Goal: Transaction & Acquisition: Purchase product/service

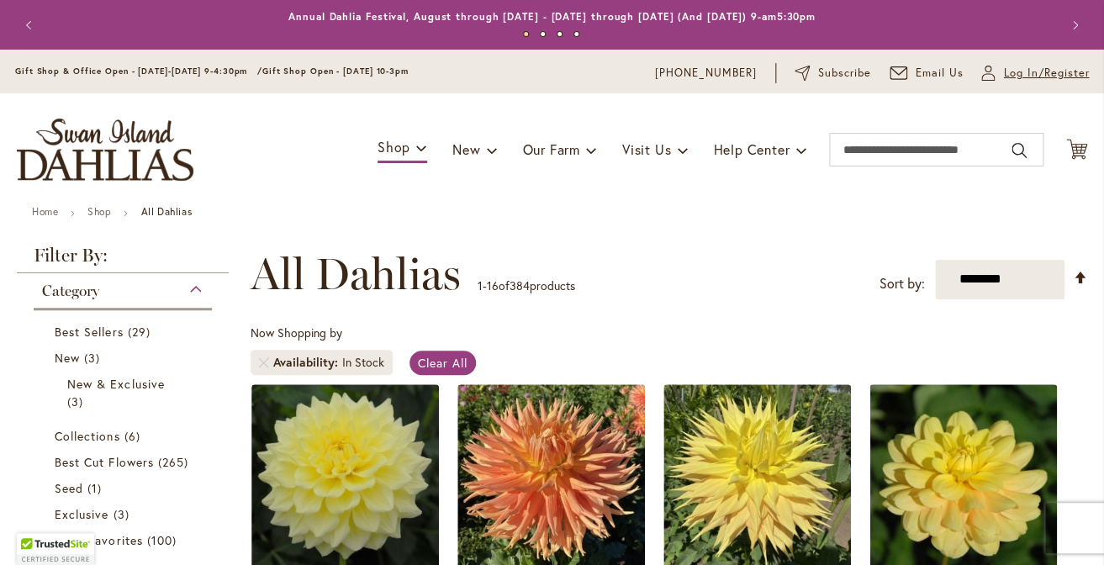
click at [1016, 74] on span "Log In/Register" at bounding box center [1046, 73] width 86 height 17
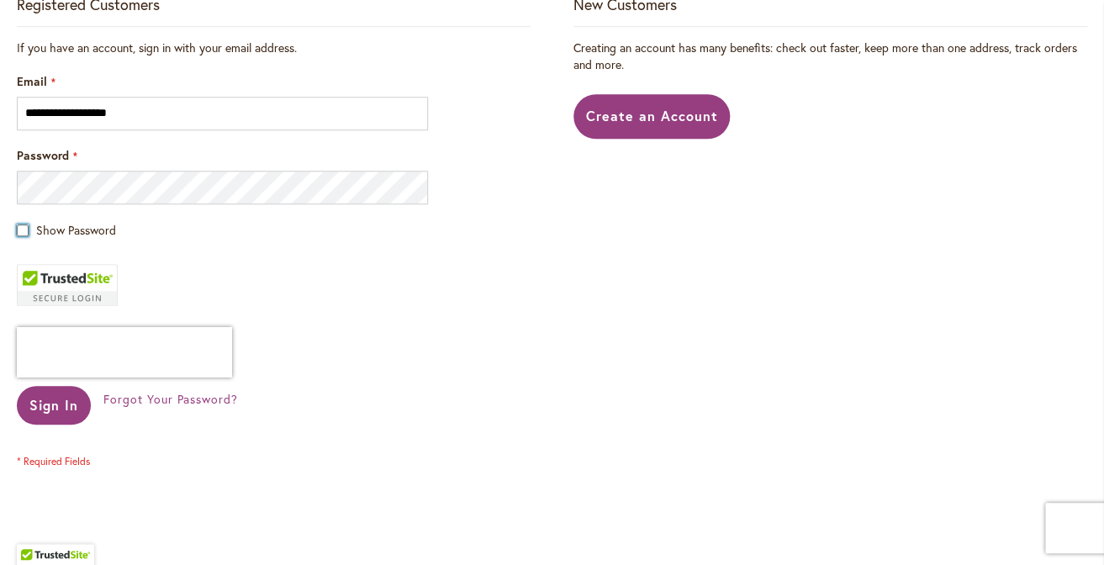
scroll to position [397, 0]
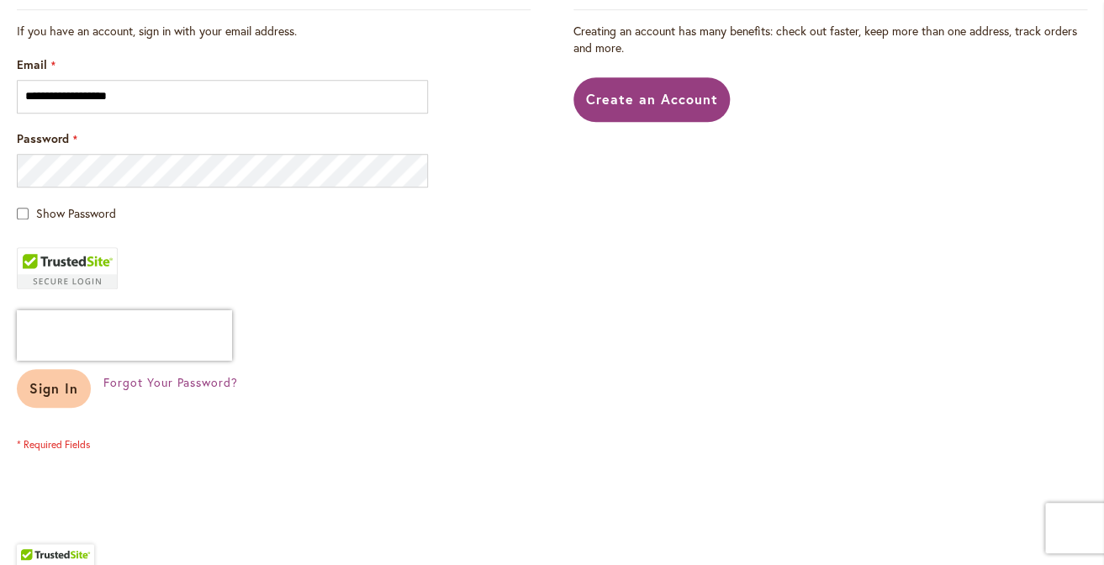
click at [66, 385] on span "Sign In" at bounding box center [53, 388] width 49 height 18
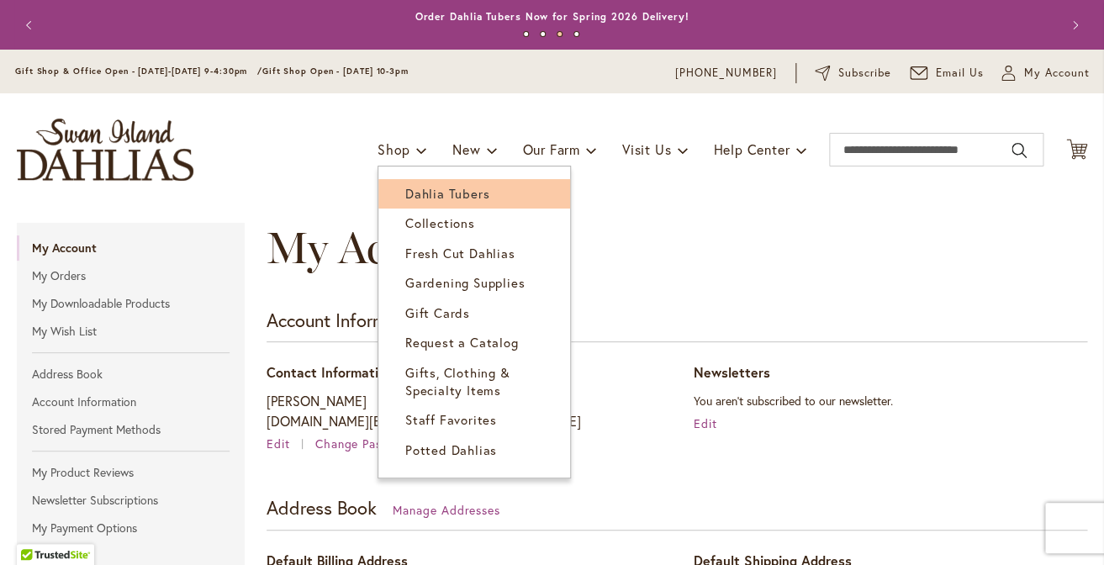
click at [415, 196] on span "Dahlia Tubers" at bounding box center [447, 193] width 84 height 17
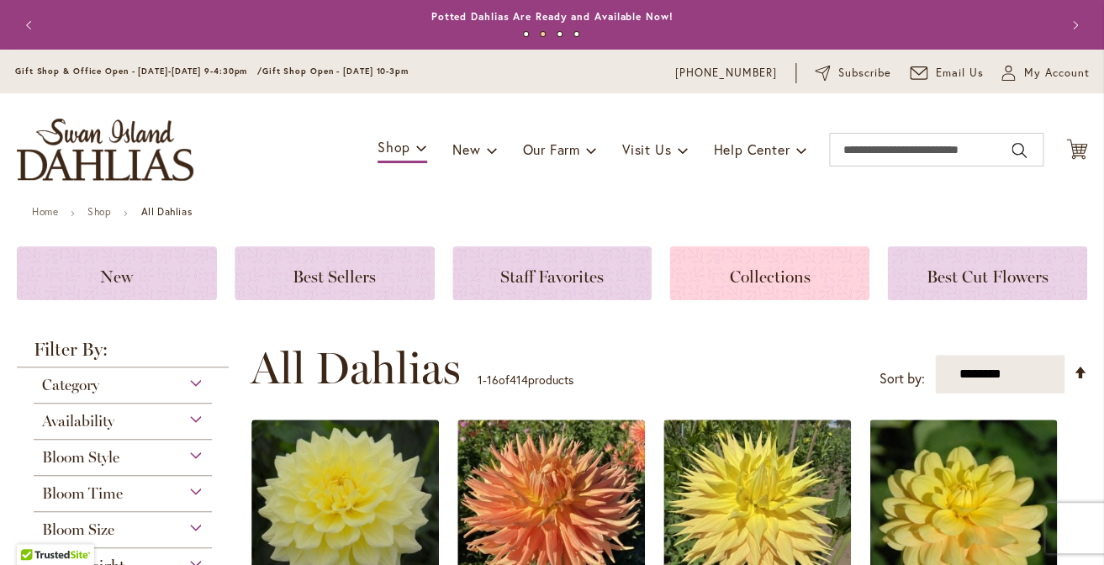
click at [720, 267] on h3 "Collections" at bounding box center [770, 273] width 160 height 19
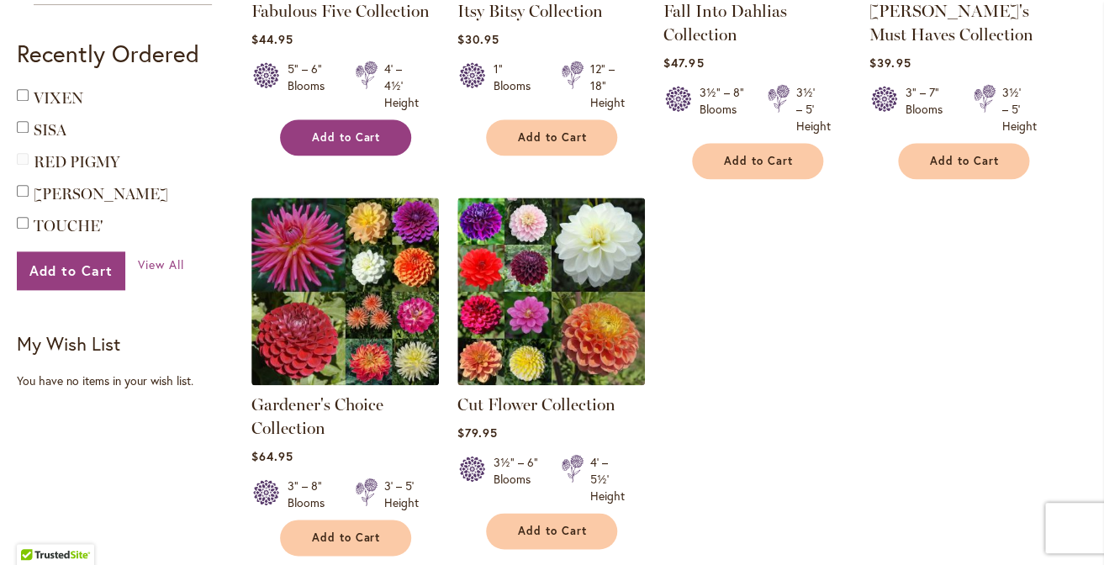
scroll to position [521, 0]
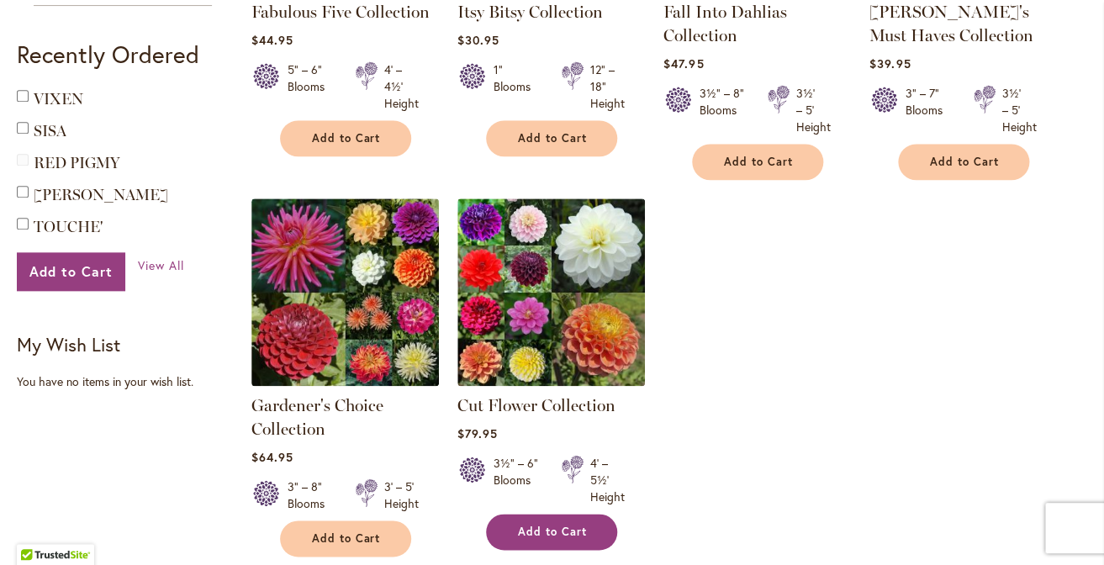
click at [540, 528] on span "Add to Cart" at bounding box center [552, 532] width 69 height 14
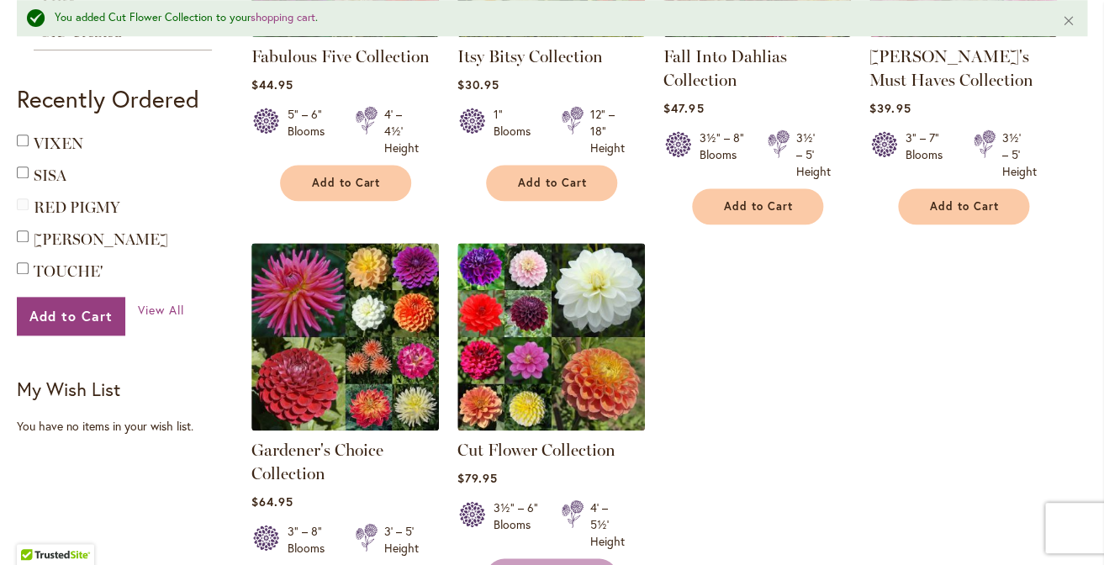
scroll to position [564, 0]
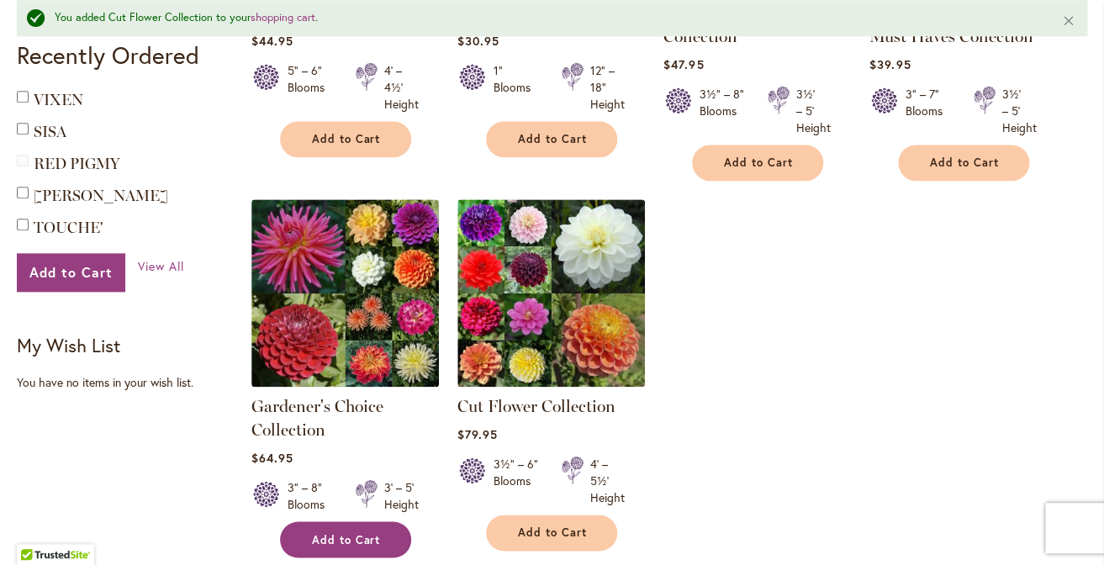
click at [341, 532] on span "Add to Cart" at bounding box center [346, 539] width 69 height 14
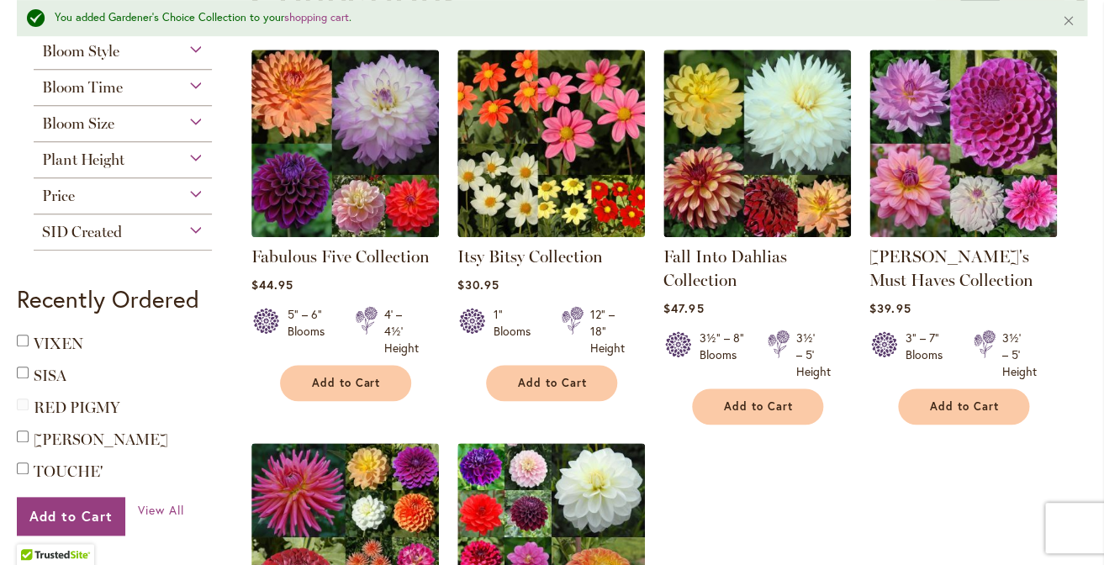
scroll to position [288, 0]
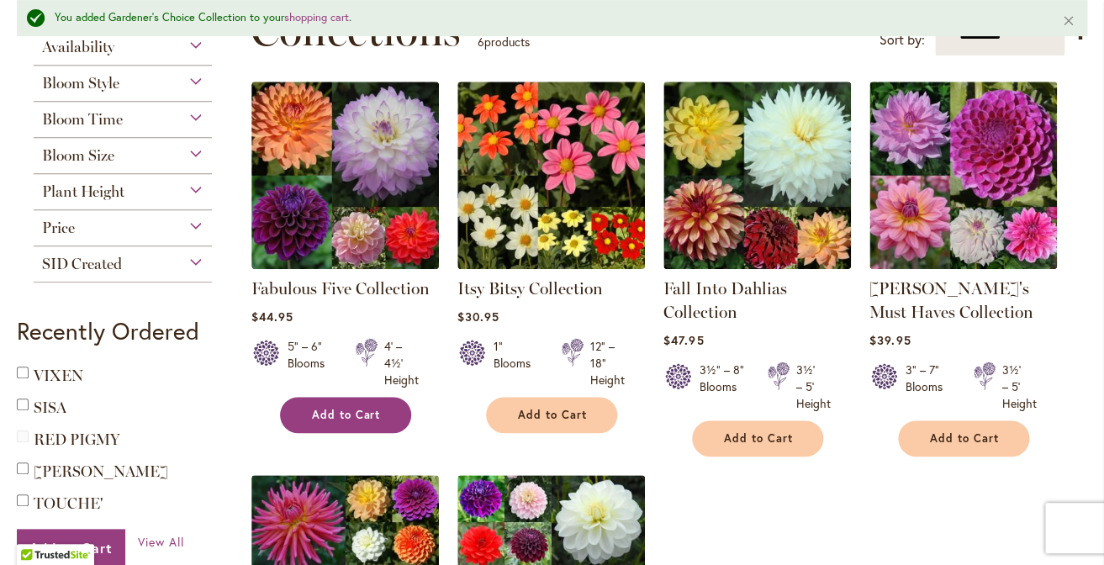
click at [325, 409] on span "Add to Cart" at bounding box center [346, 415] width 69 height 14
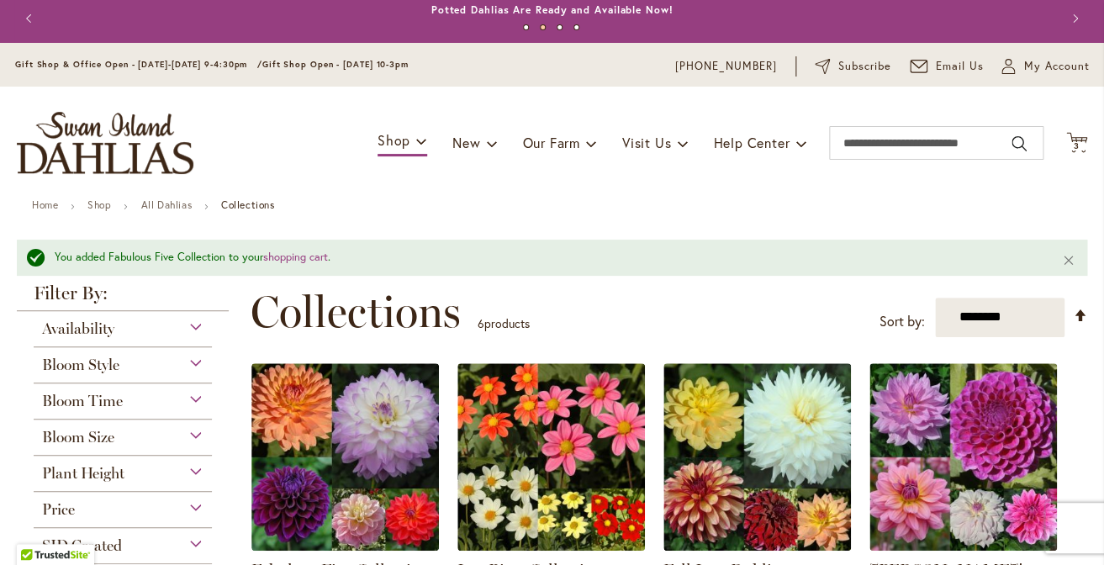
scroll to position [5, 0]
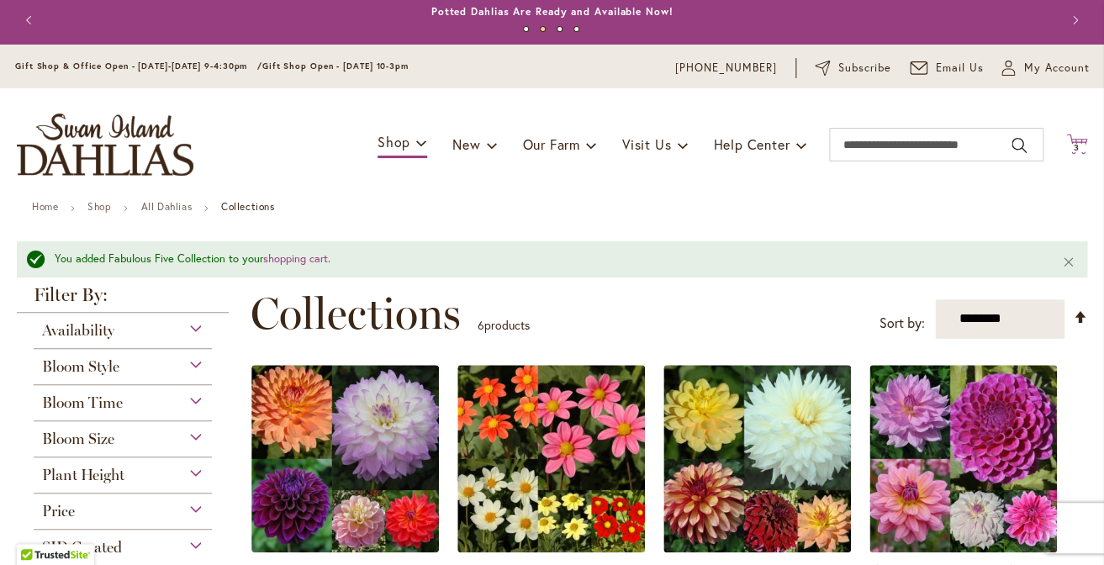
click at [1079, 138] on icon "Cart .cls-1 { fill: #231f20; }" at bounding box center [1076, 144] width 21 height 21
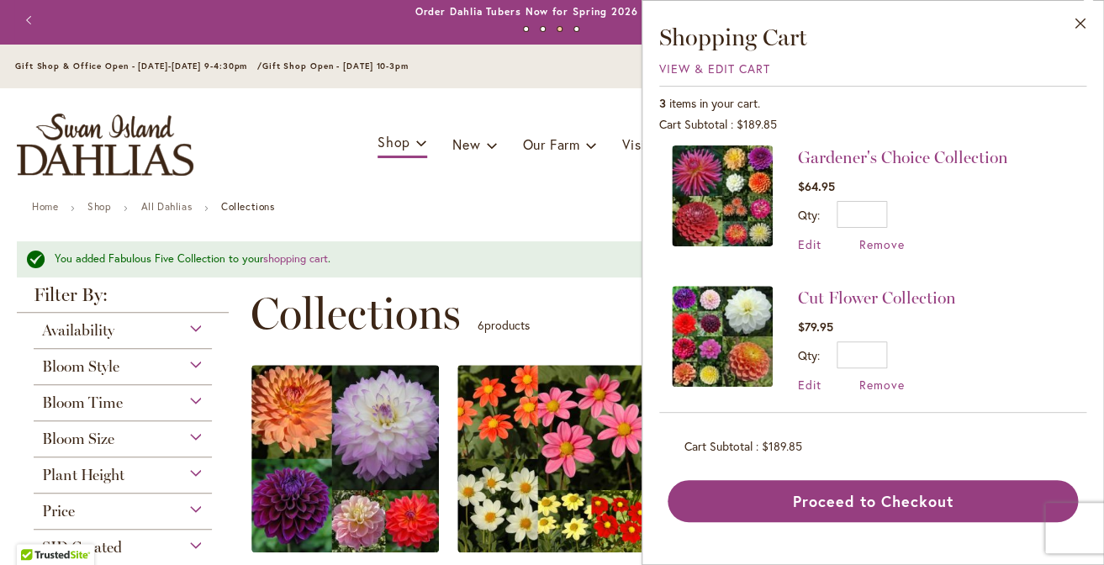
scroll to position [156, 0]
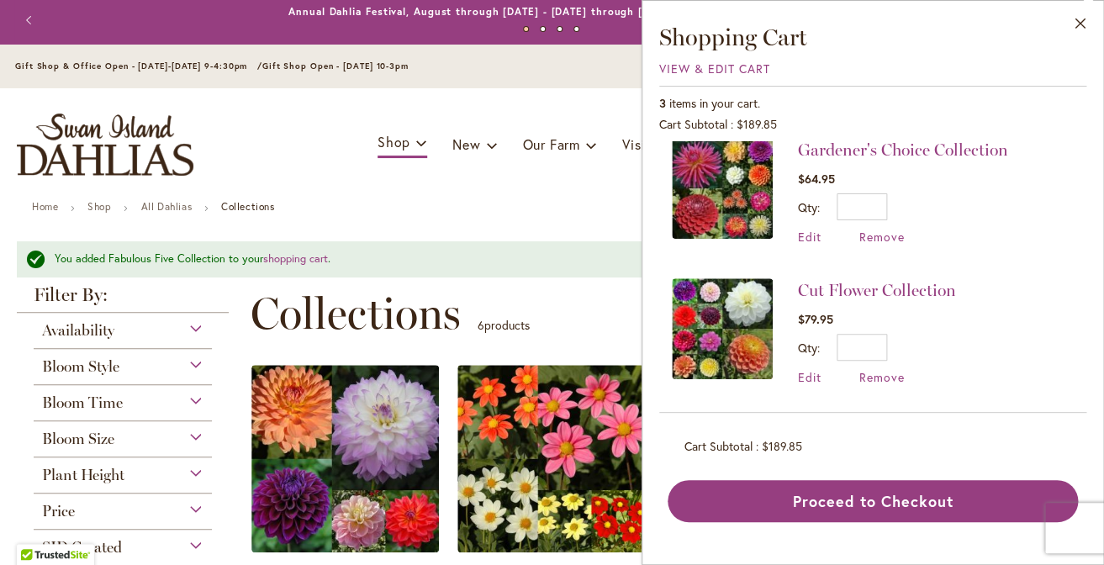
click at [542, 206] on ul "Home Shop All Dahlias Collections" at bounding box center [552, 208] width 1040 height 15
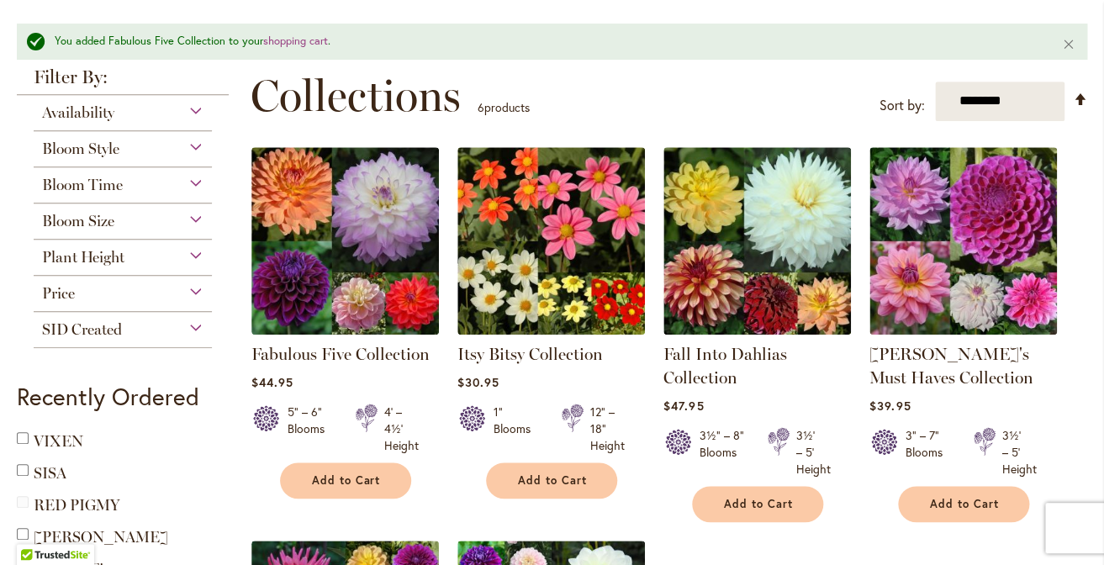
scroll to position [224, 0]
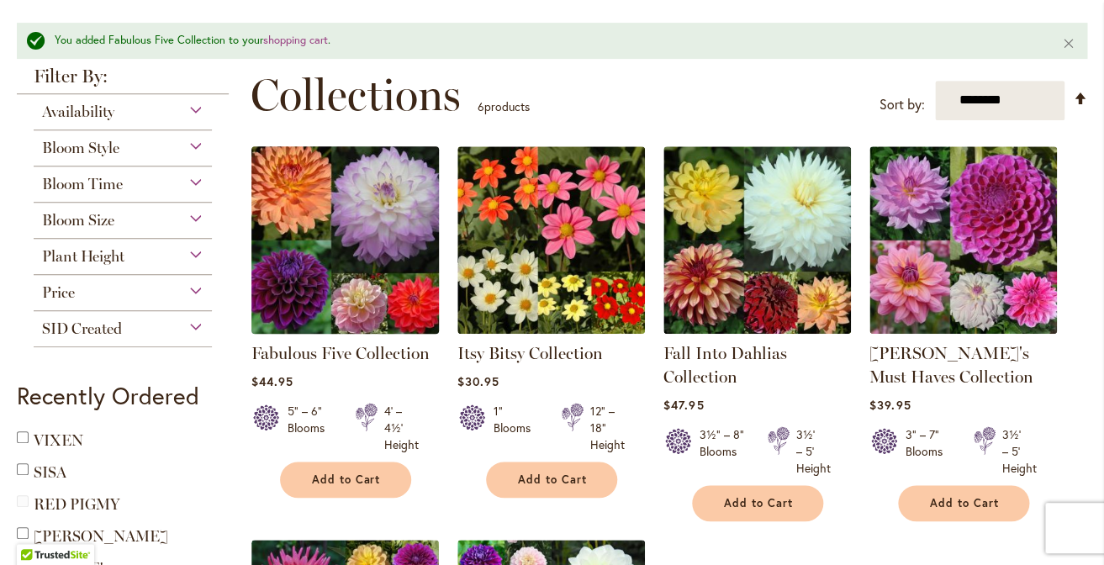
click at [380, 214] on img at bounding box center [344, 239] width 197 height 197
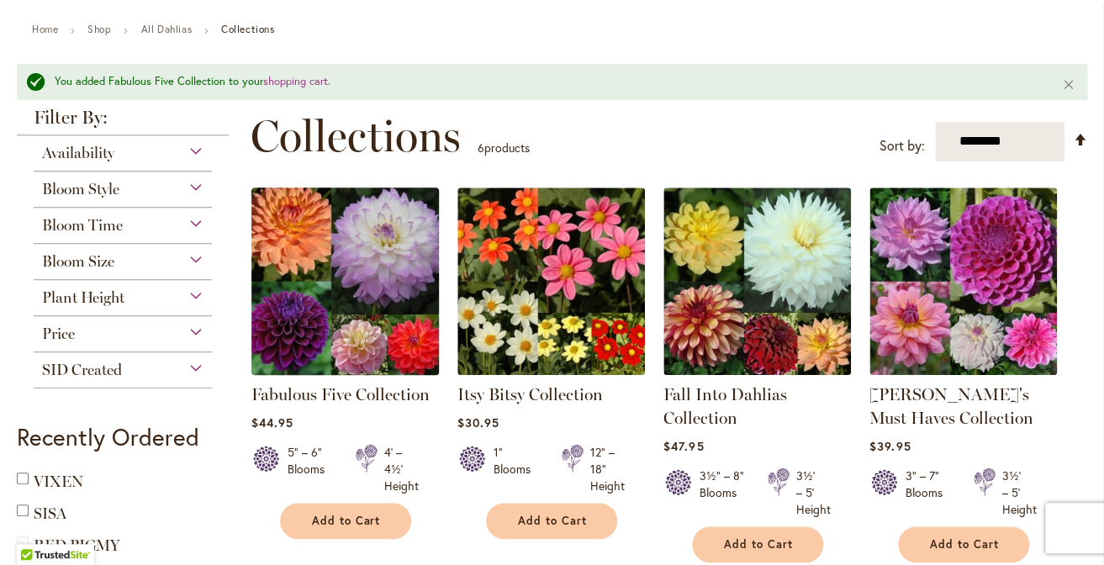
scroll to position [156, 0]
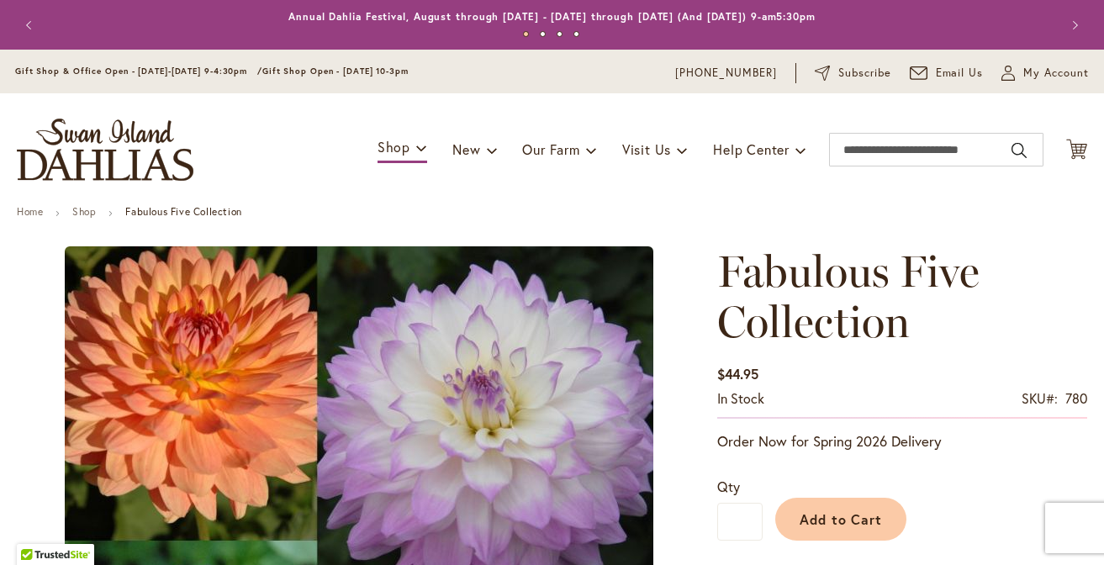
type input "****"
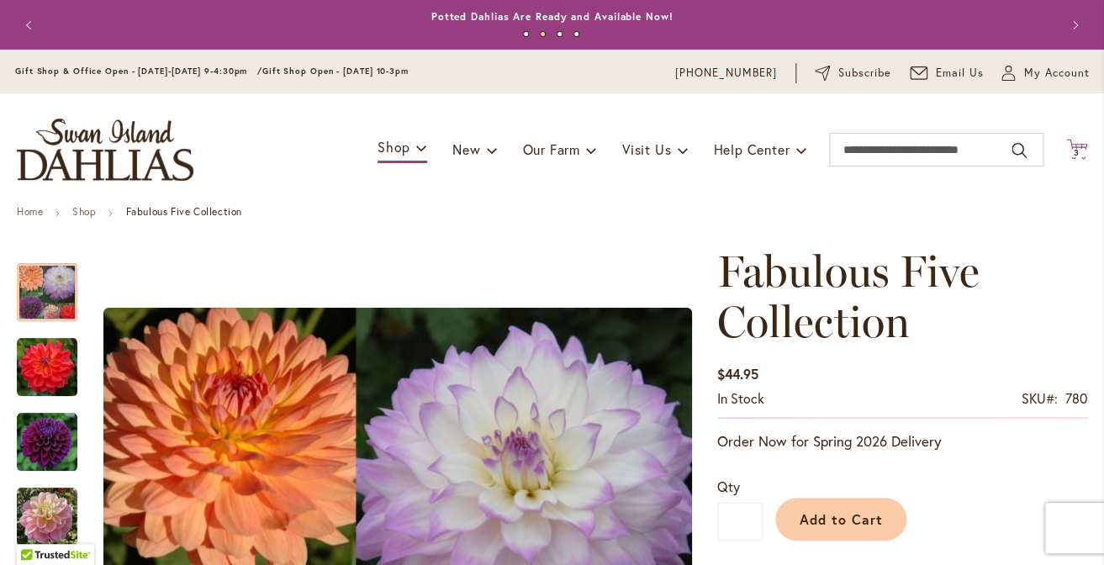
click at [1082, 148] on icon "Cart .cls-1 { fill: #231f20; }" at bounding box center [1076, 149] width 21 height 21
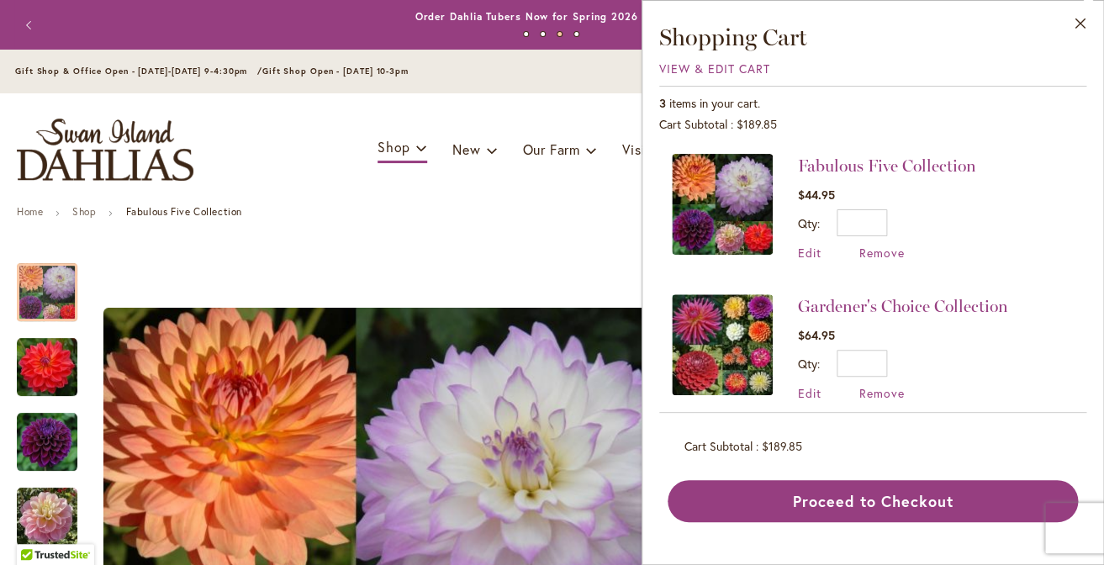
click at [733, 198] on img at bounding box center [722, 204] width 101 height 101
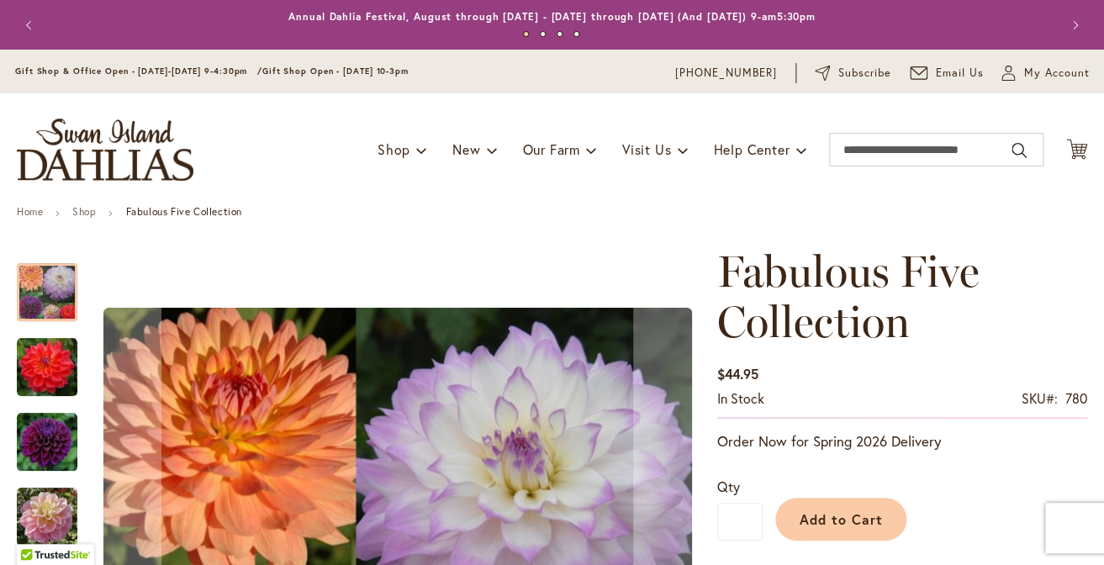
type input "****"
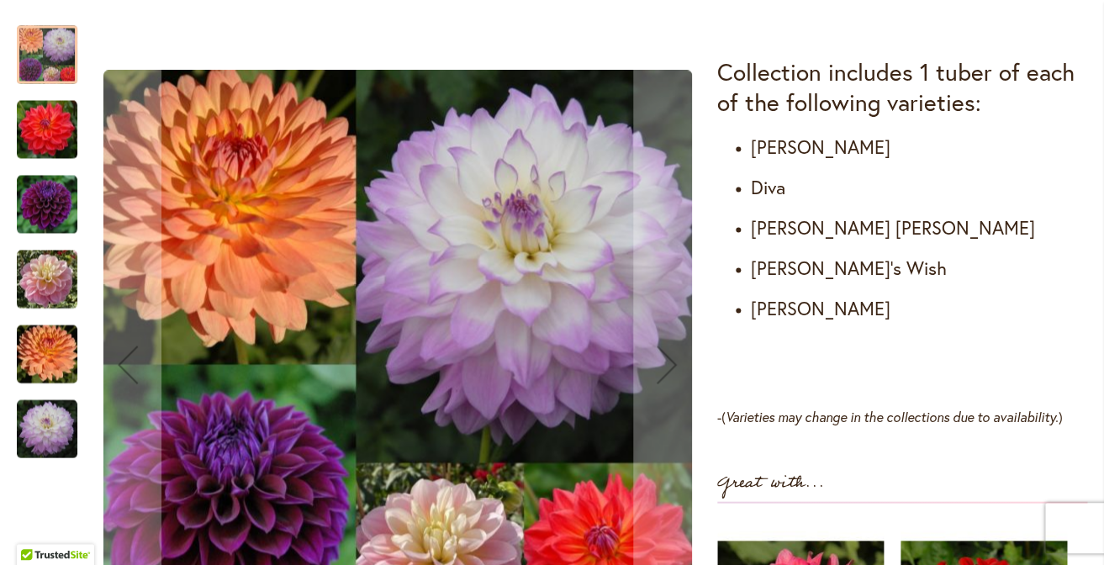
scroll to position [976, 0]
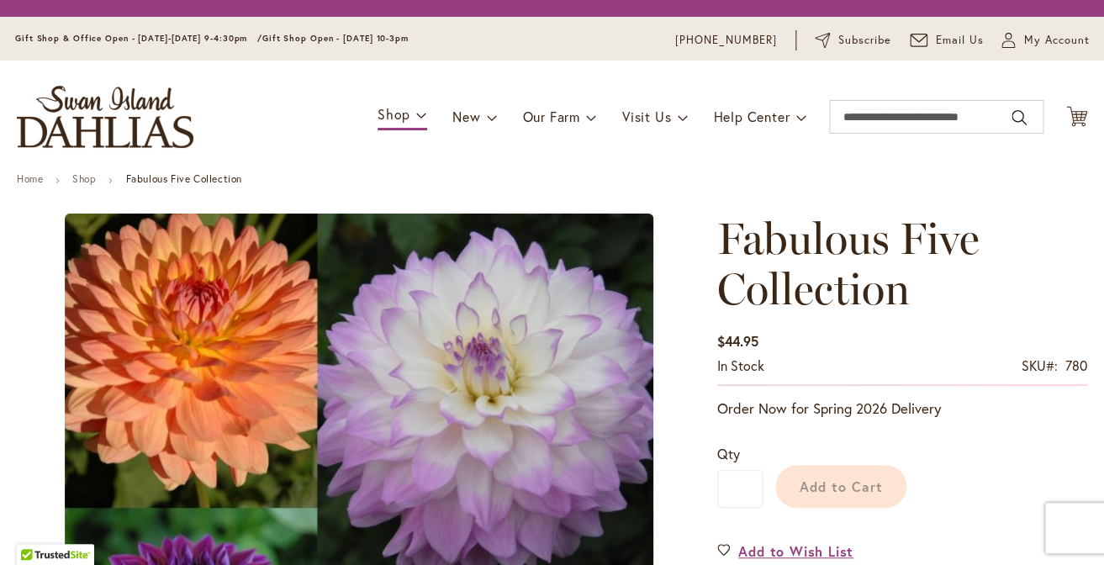
type input "****"
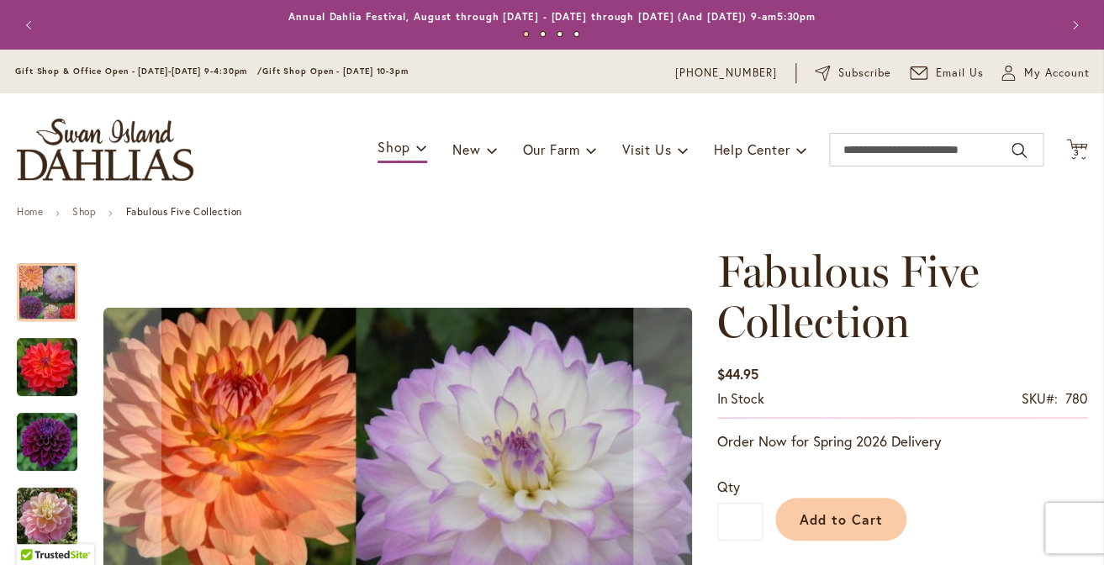
type input "**********"
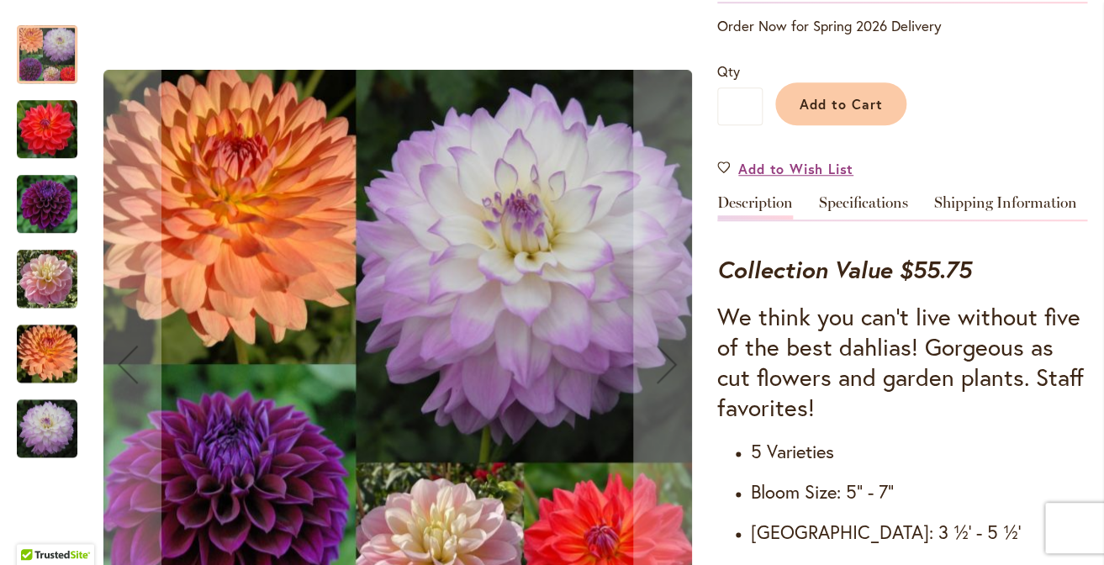
scroll to position [438, 0]
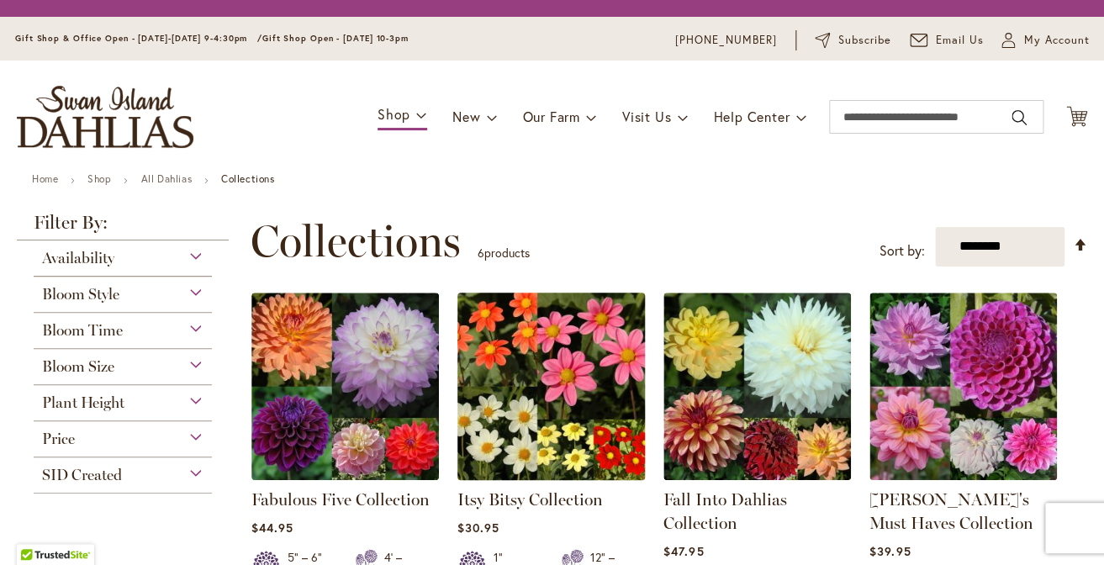
scroll to position [150, 0]
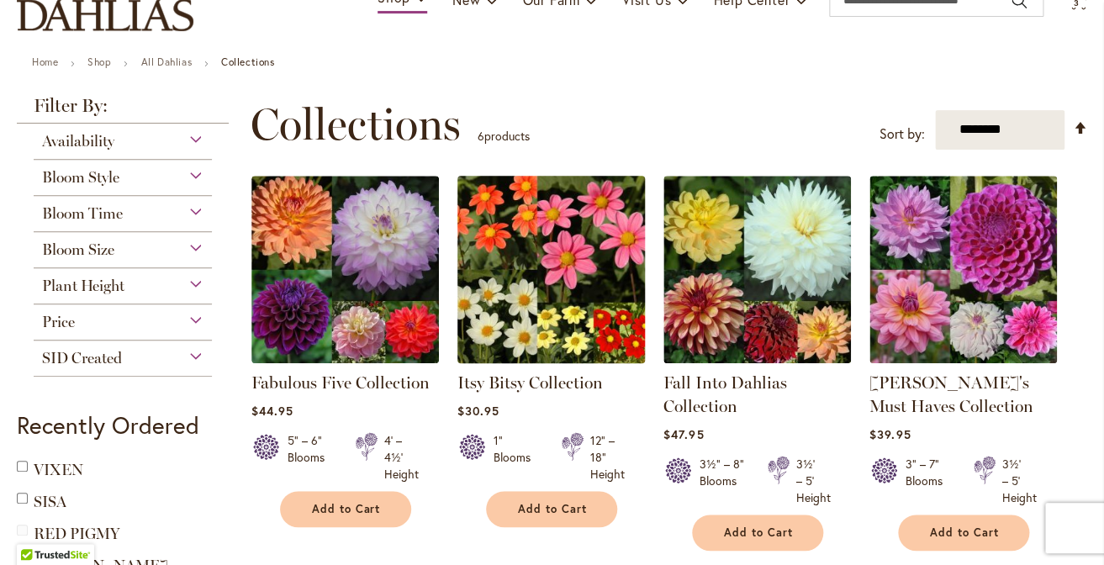
type input "**********"
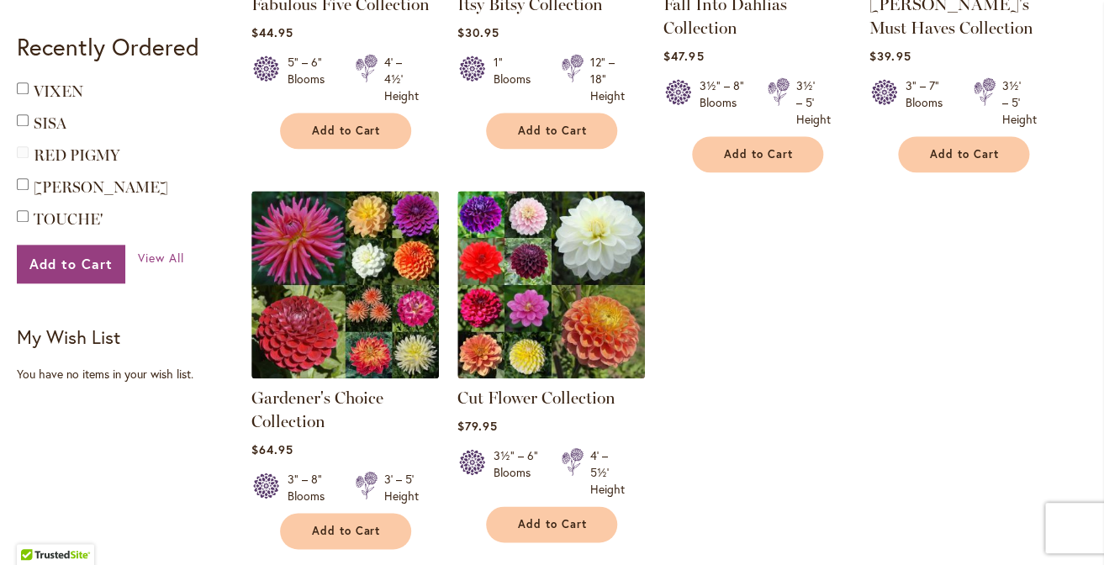
scroll to position [528, 0]
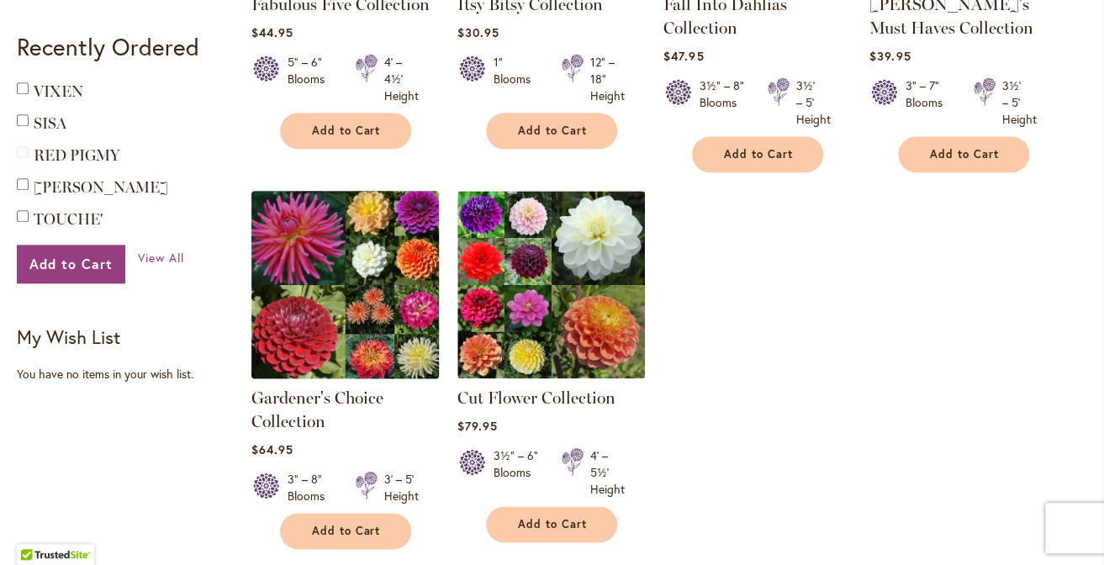
click at [312, 288] on img at bounding box center [344, 284] width 197 height 197
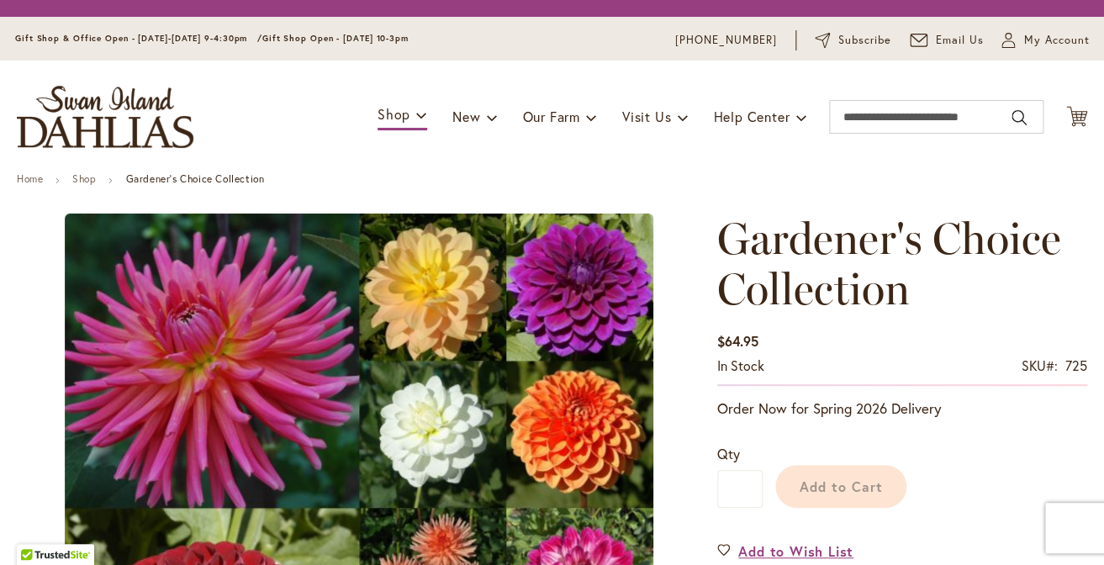
type input "****"
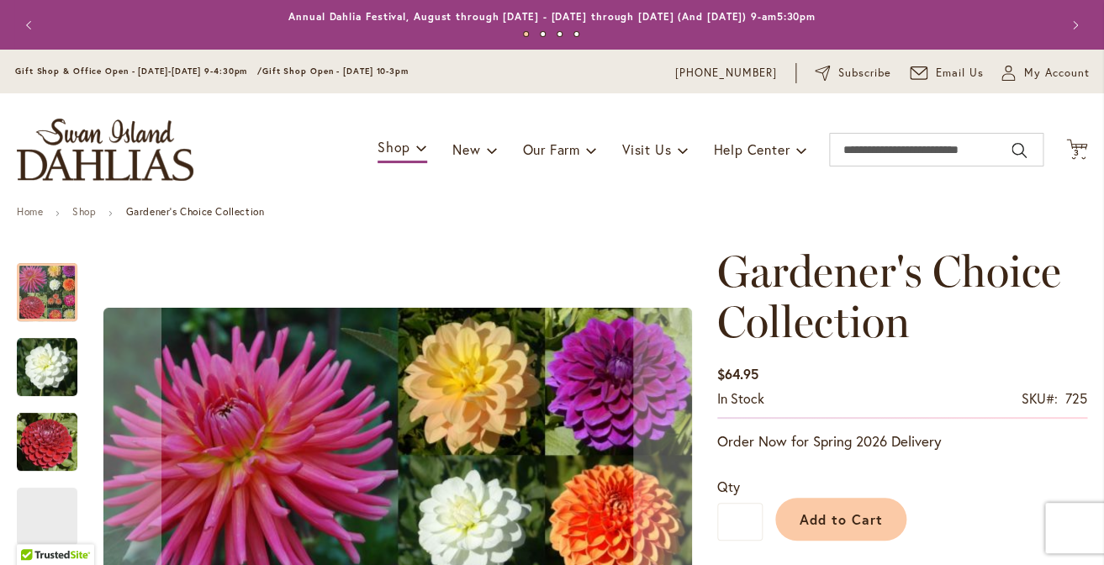
type input "**********"
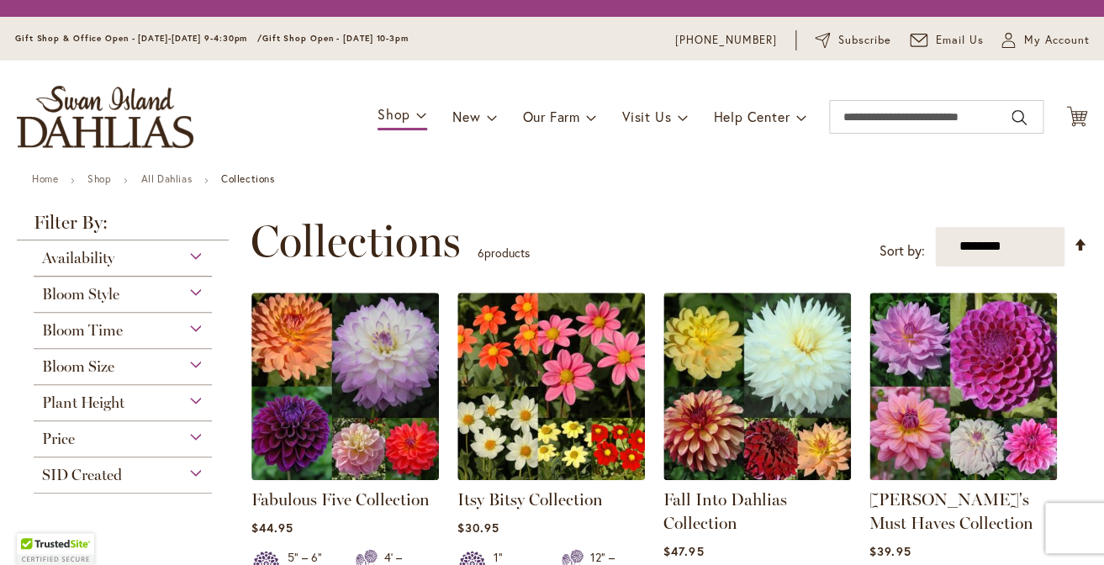
scroll to position [528, 0]
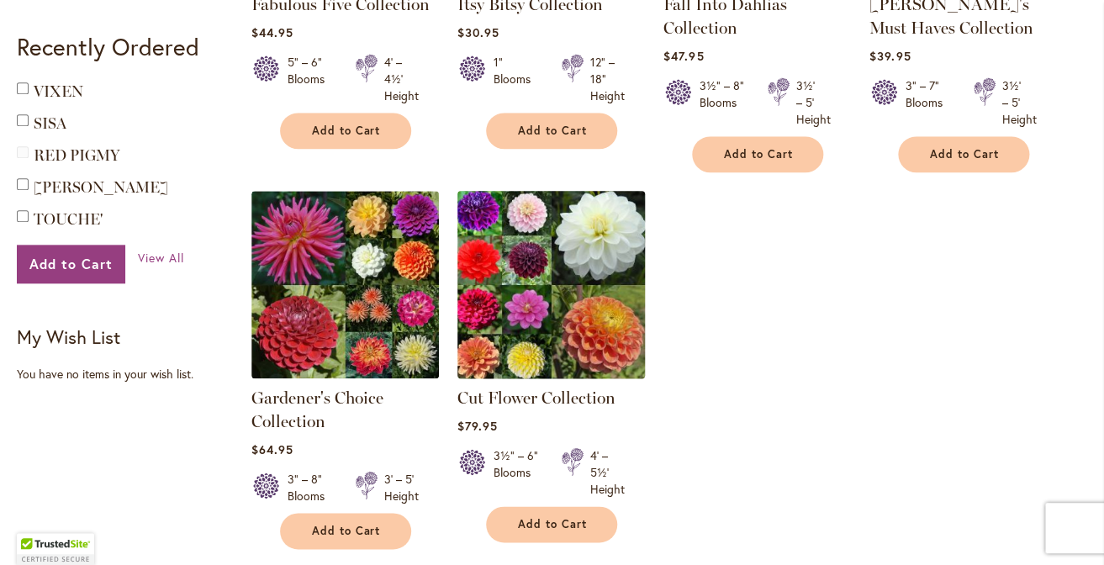
click at [558, 280] on img at bounding box center [550, 284] width 197 height 197
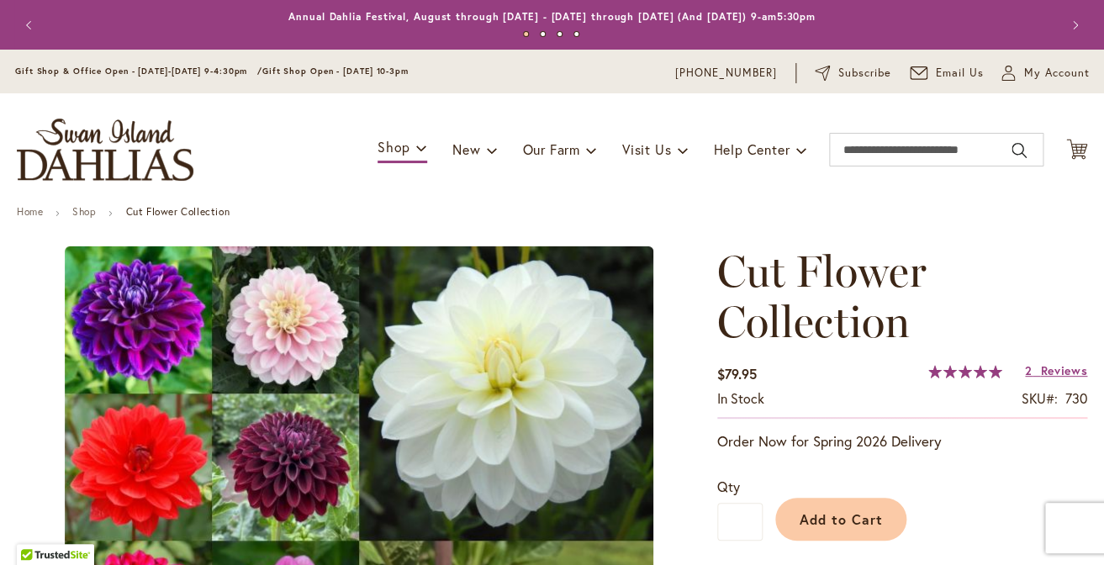
type input "****"
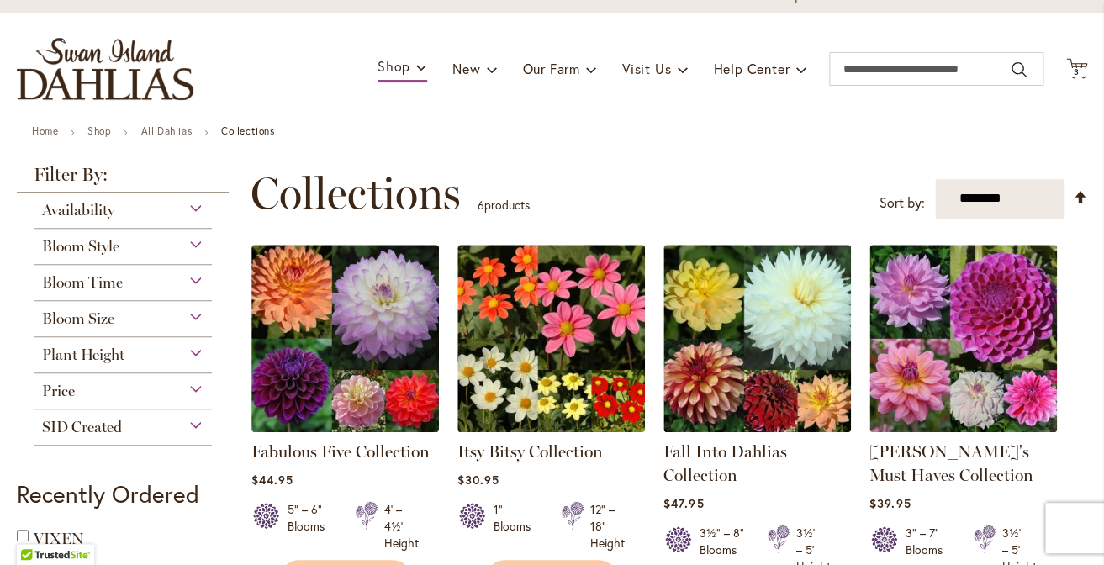
scroll to position [51, 0]
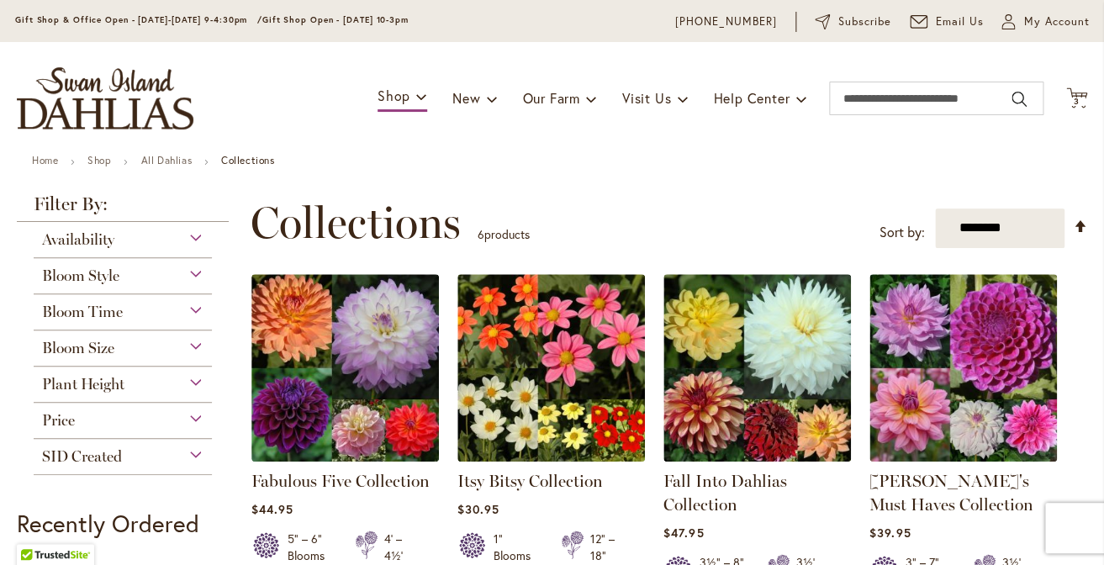
click at [164, 235] on div "Availability" at bounding box center [123, 235] width 178 height 27
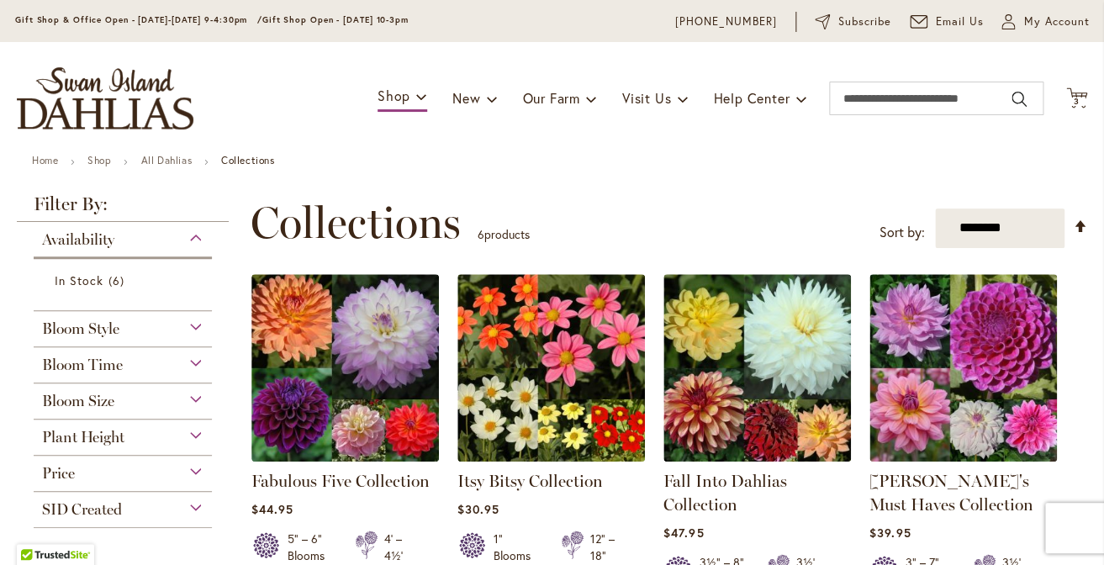
click at [164, 235] on div "Availability" at bounding box center [123, 235] width 178 height 27
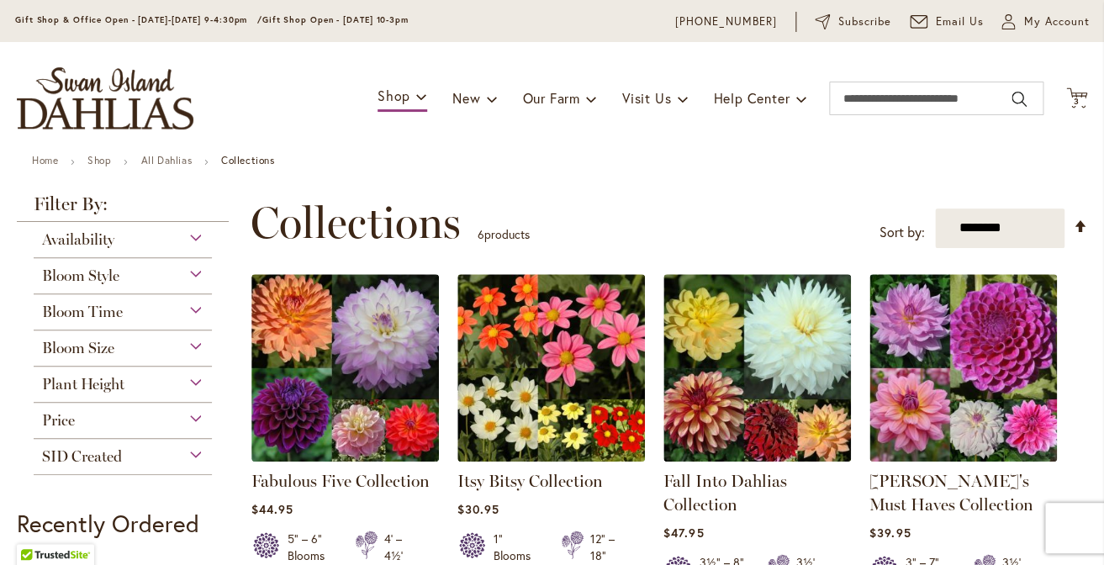
click at [159, 273] on div "Bloom Style" at bounding box center [123, 271] width 178 height 27
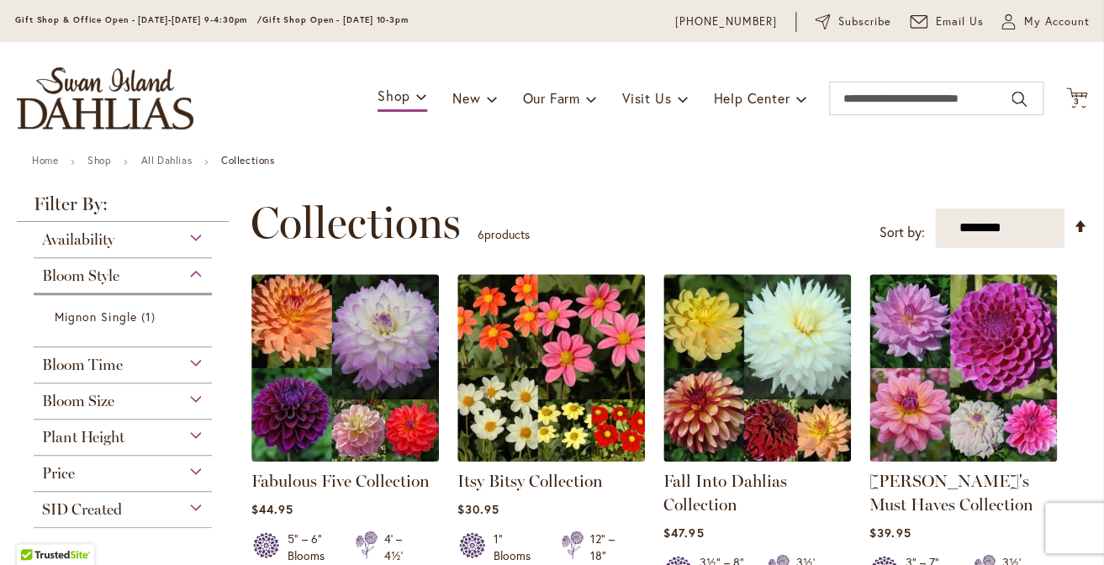
click at [159, 273] on div "Bloom Style" at bounding box center [123, 271] width 178 height 27
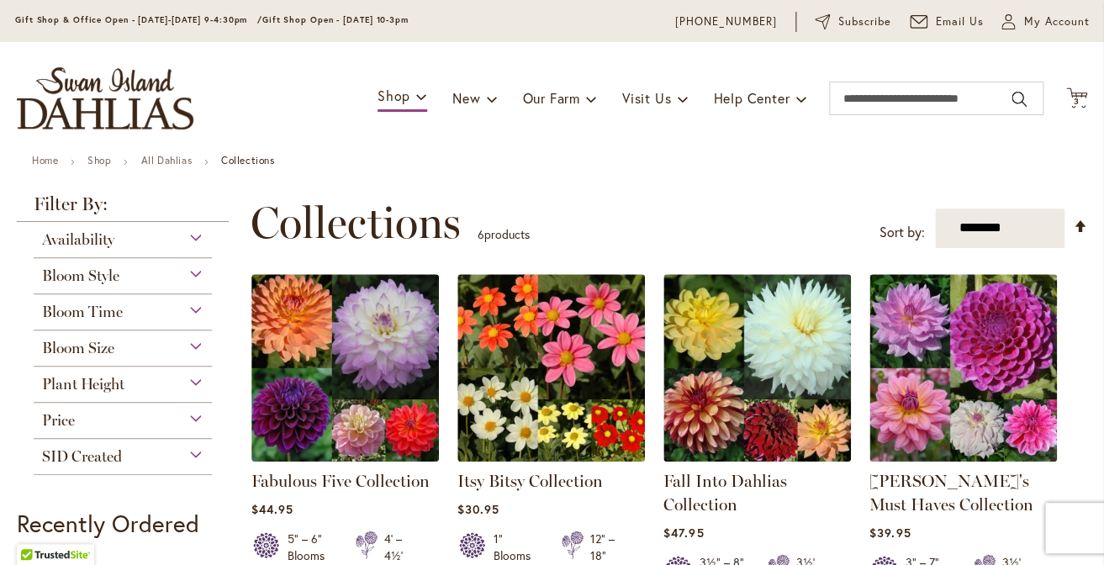
click at [153, 308] on div "Bloom Time" at bounding box center [123, 307] width 178 height 27
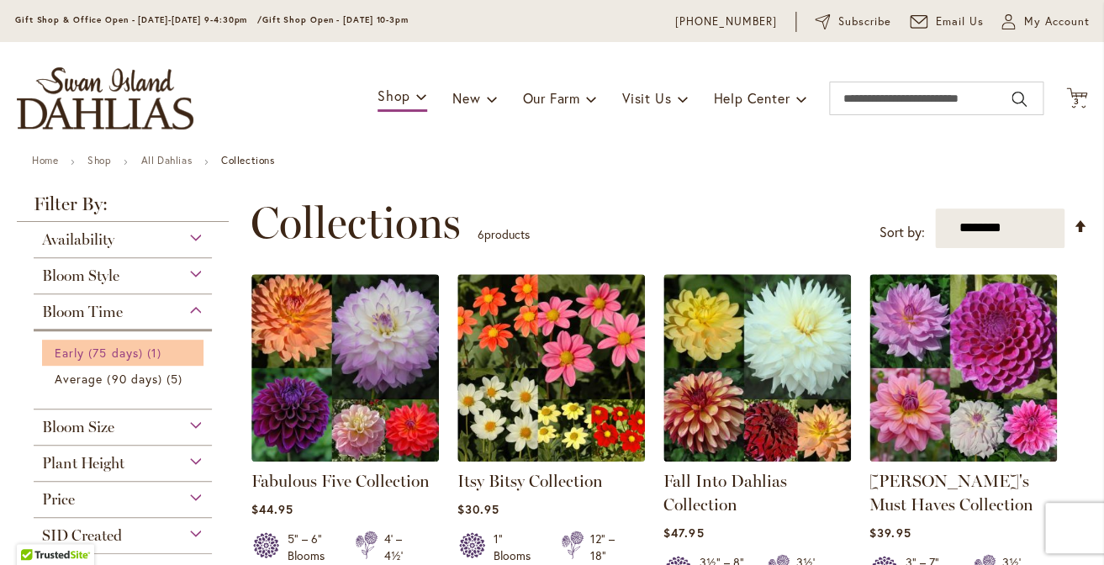
click at [127, 352] on span "Early (75 days)" at bounding box center [99, 353] width 88 height 16
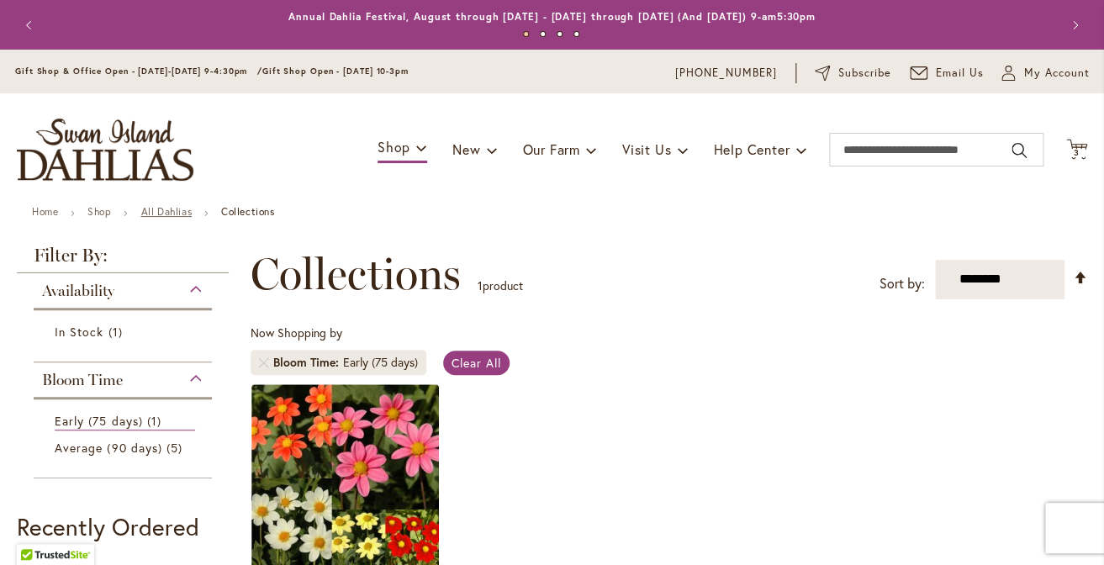
click at [169, 212] on link "All Dahlias" at bounding box center [165, 211] width 51 height 13
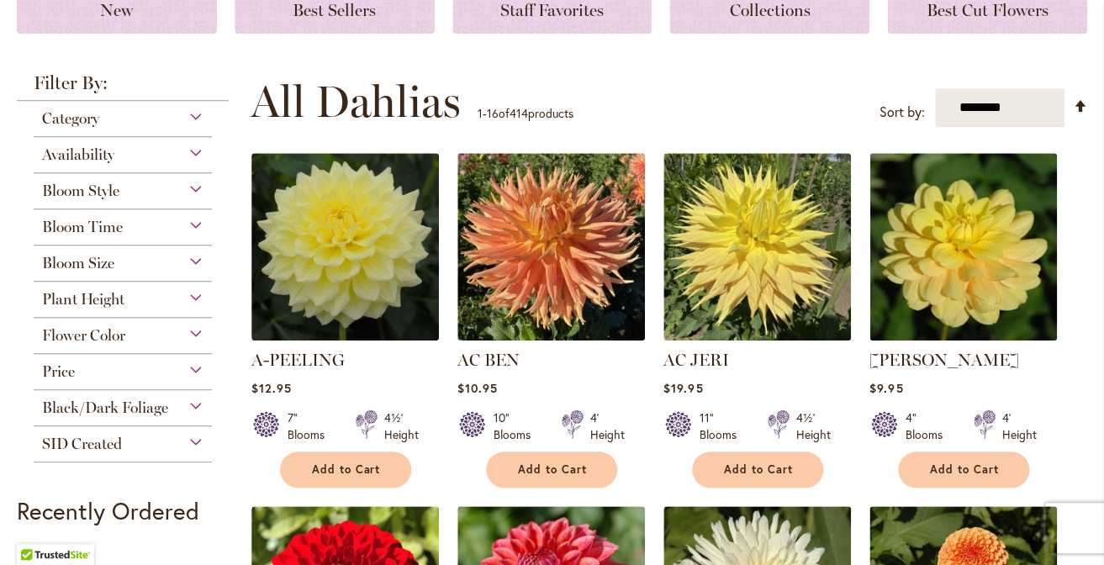
scroll to position [267, 0]
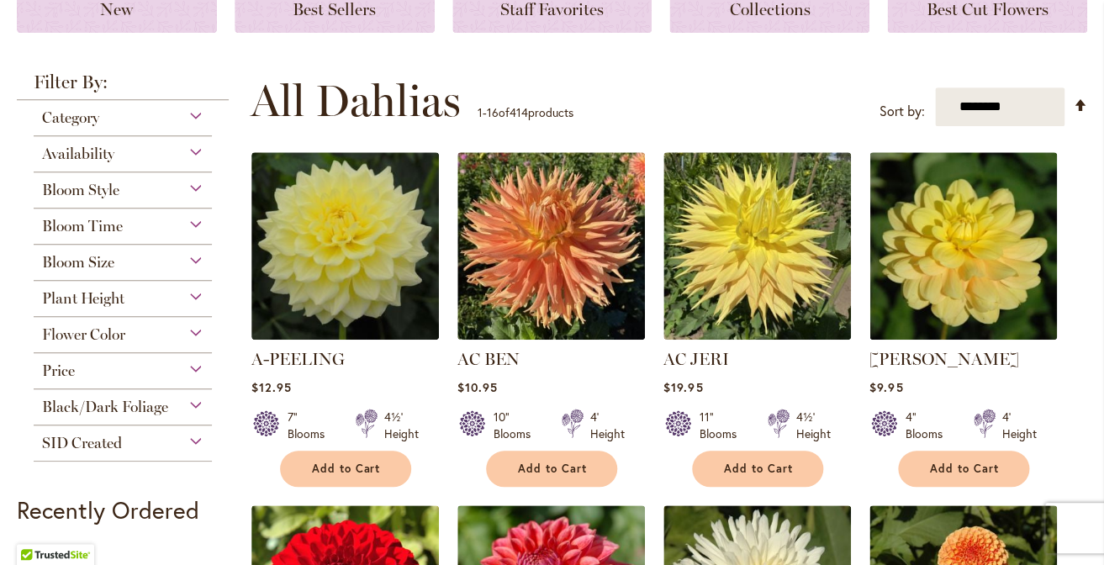
click at [199, 225] on div "Bloom Time" at bounding box center [123, 222] width 178 height 27
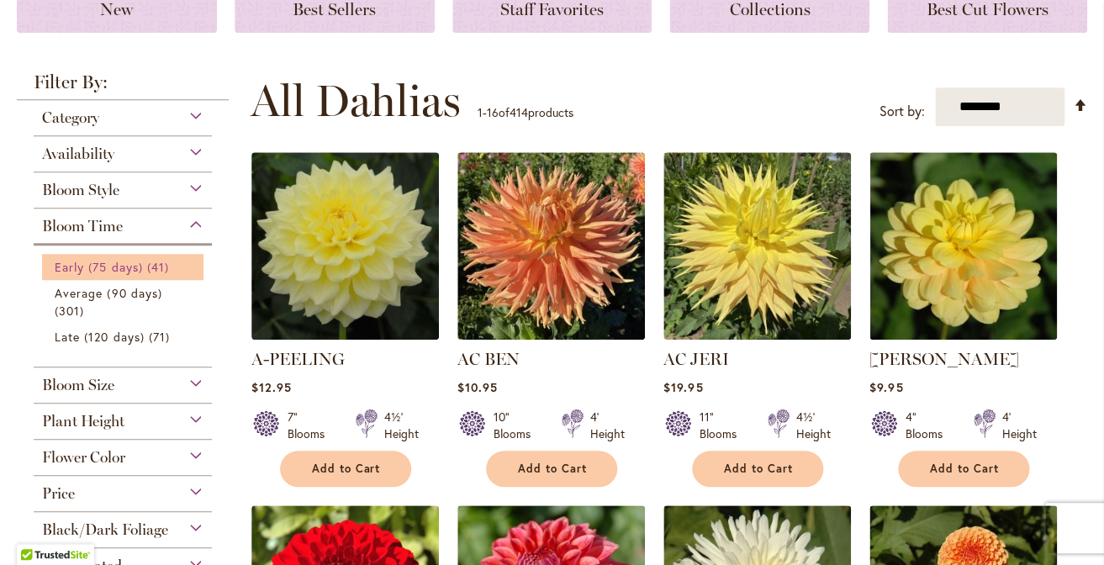
click at [149, 267] on span "41 items" at bounding box center [160, 267] width 26 height 18
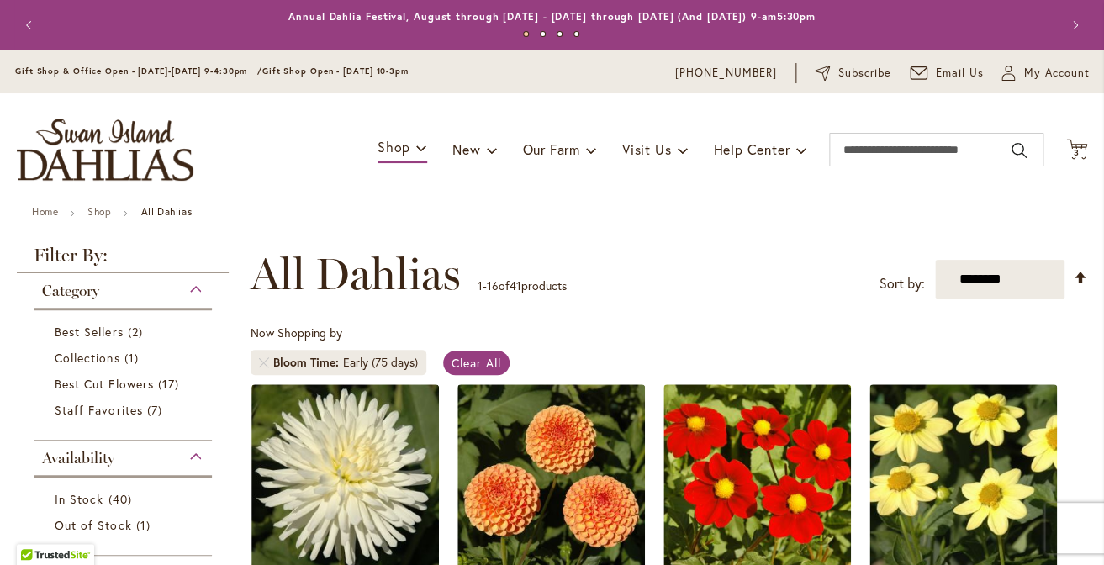
type input "**********"
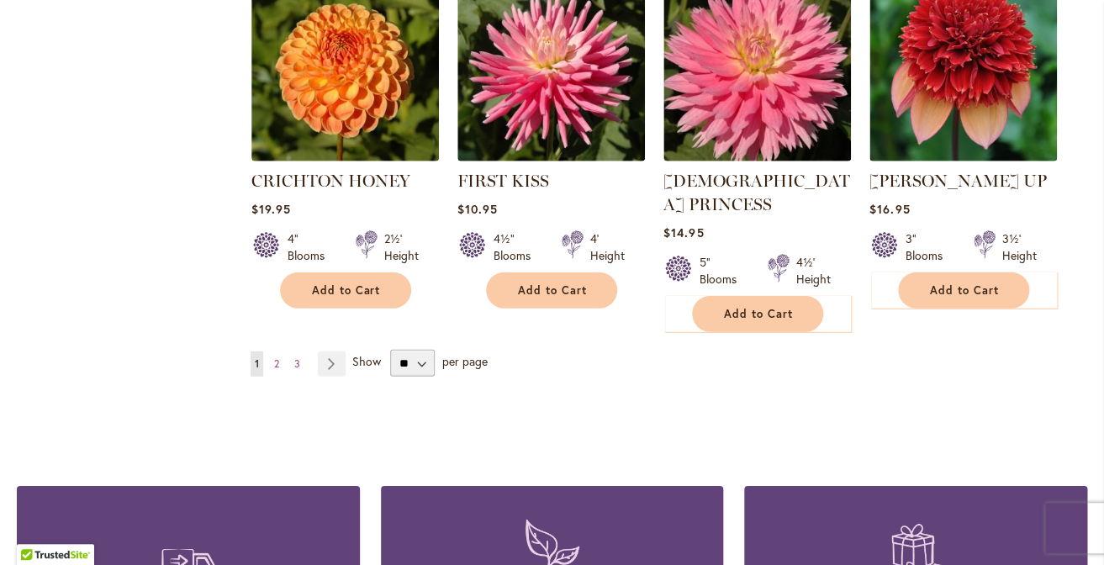
scroll to position [1495, 0]
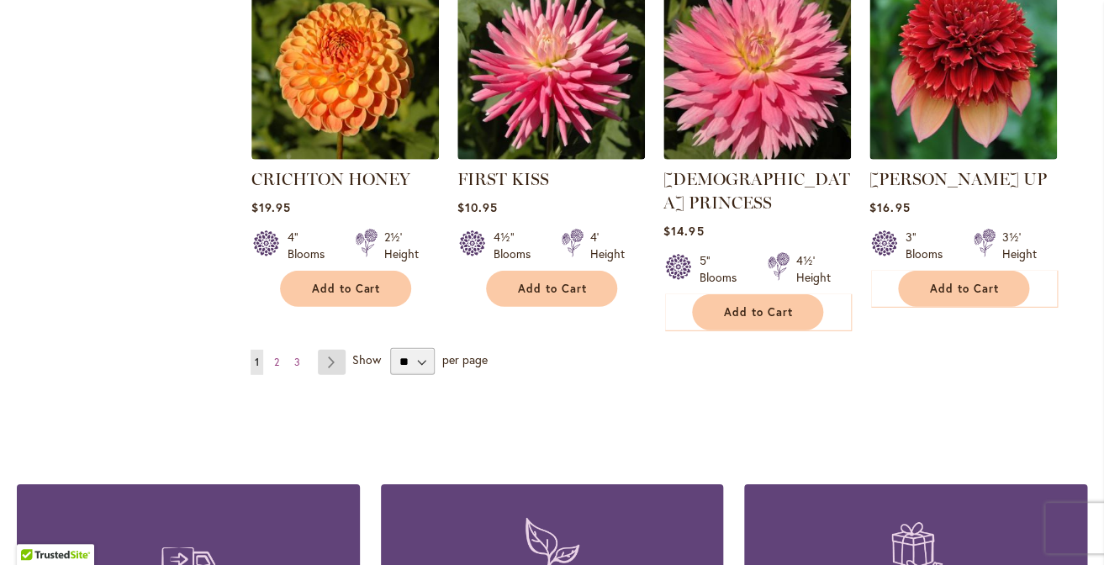
click at [336, 350] on link "Page Next" at bounding box center [332, 362] width 28 height 25
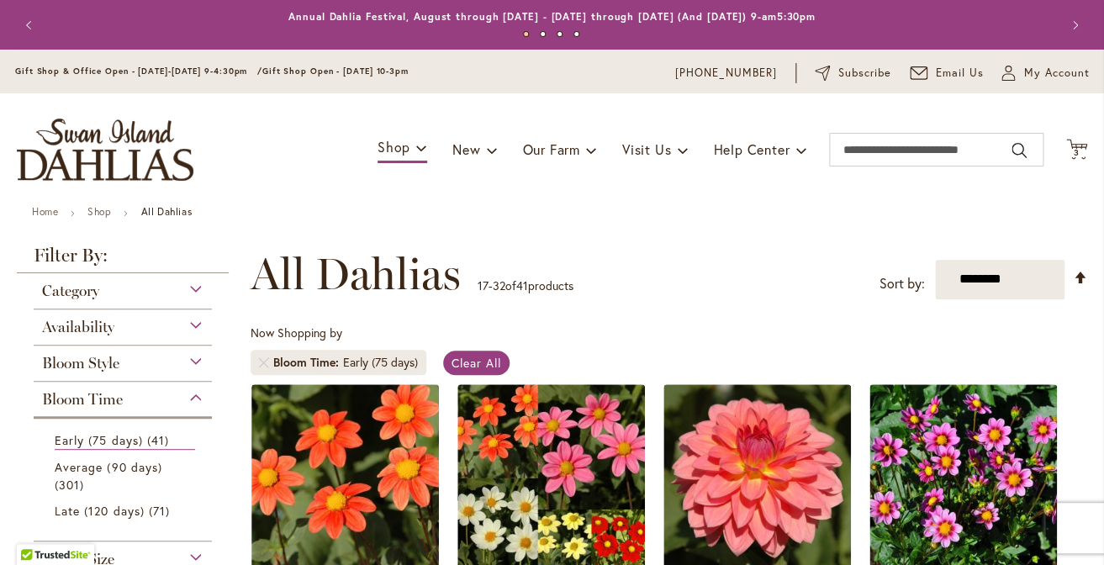
type input "**********"
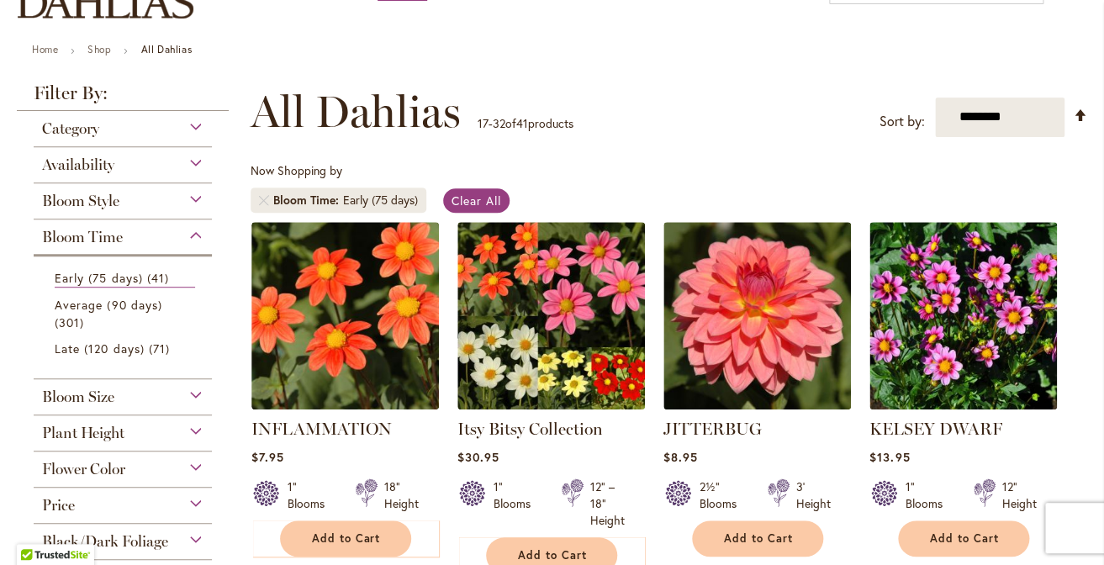
scroll to position [27, 0]
